Goal: Find specific page/section: Find specific page/section

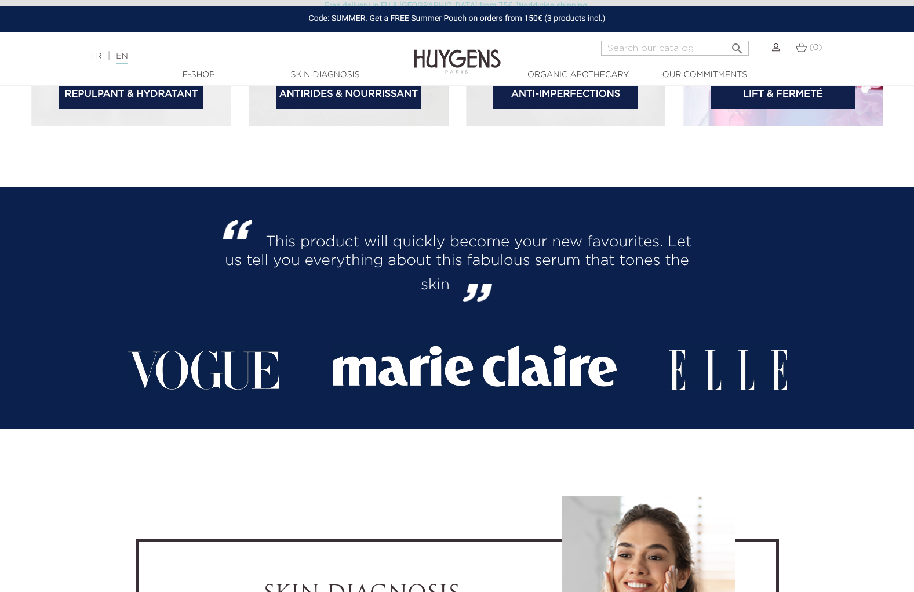
scroll to position [2087, 0]
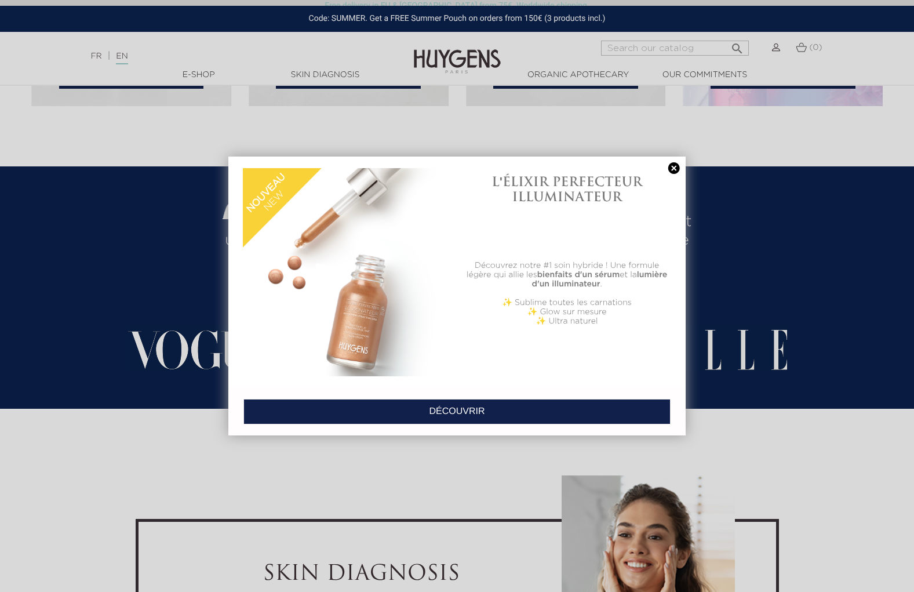
click at [671, 166] on link at bounding box center [674, 168] width 16 height 12
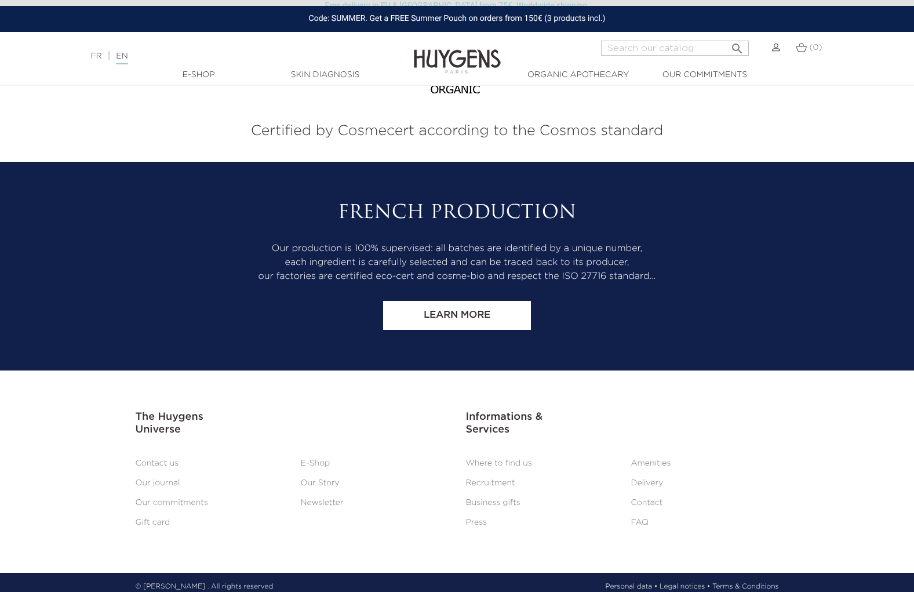
scroll to position [4826, 0]
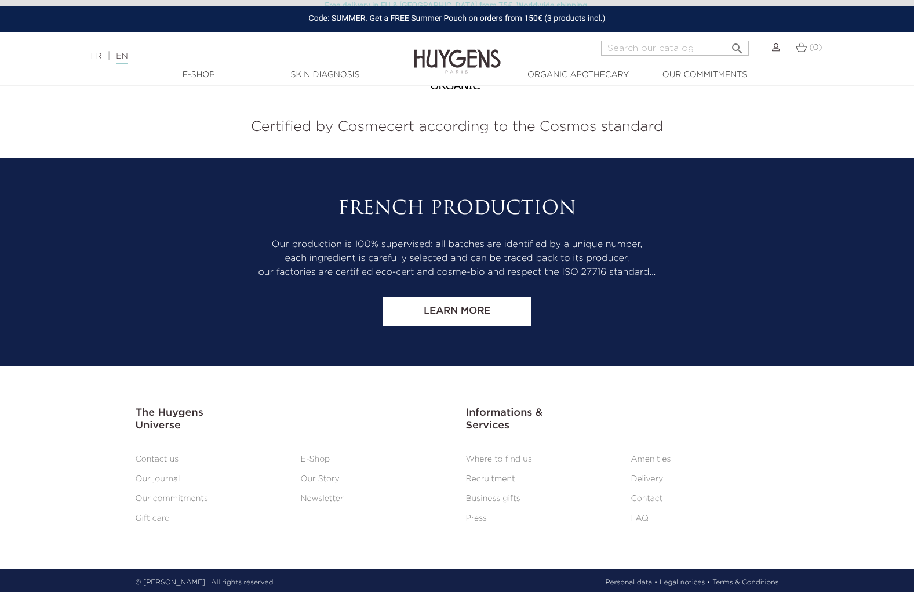
click at [518, 455] on link "Where to find us" at bounding box center [499, 459] width 66 height 8
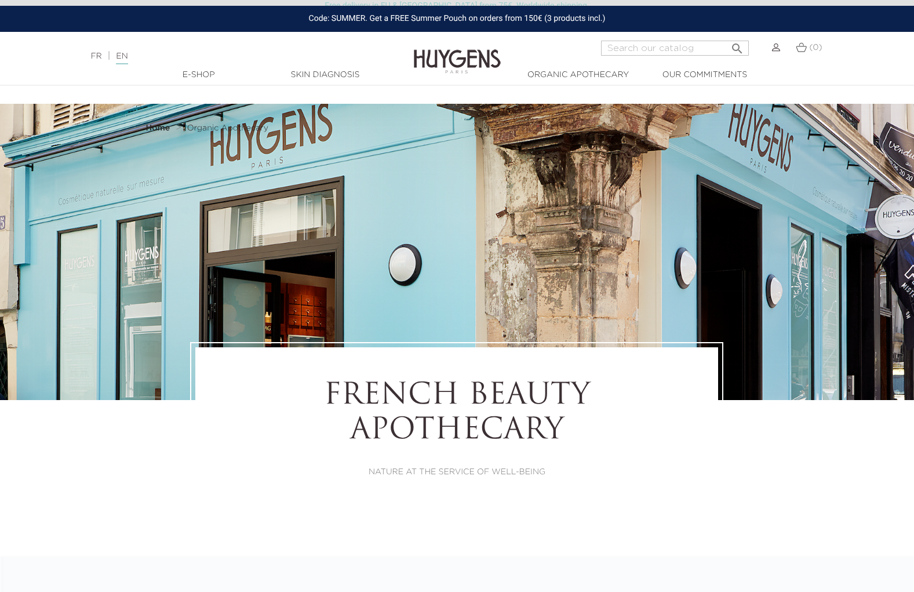
select select "FR"
